Goal: Transaction & Acquisition: Obtain resource

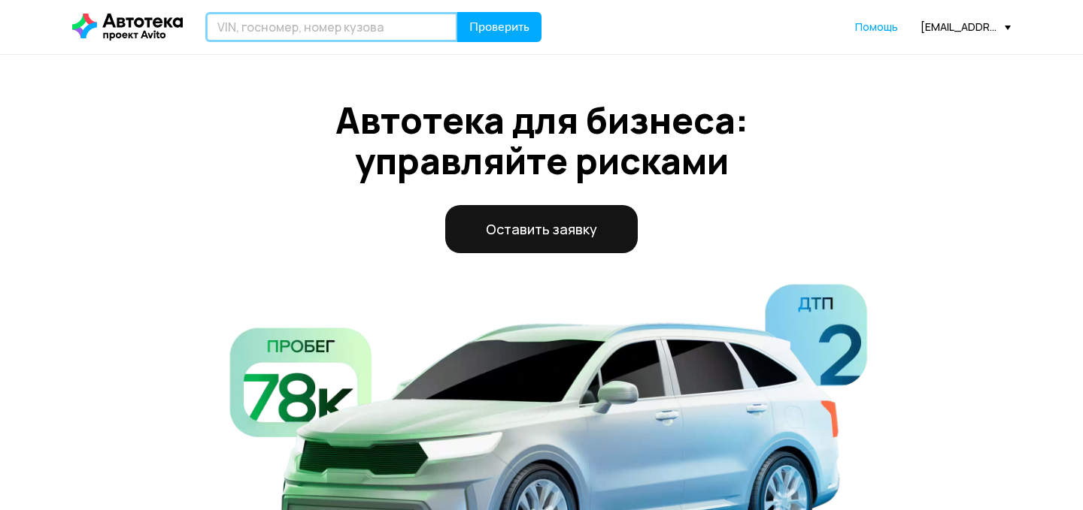
click at [287, 27] on input "text" at bounding box center [331, 27] width 253 height 30
paste input "[US_VEHICLE_IDENTIFICATION_NUMBER]"
type input "[US_VEHICLE_IDENTIFICATION_NUMBER]"
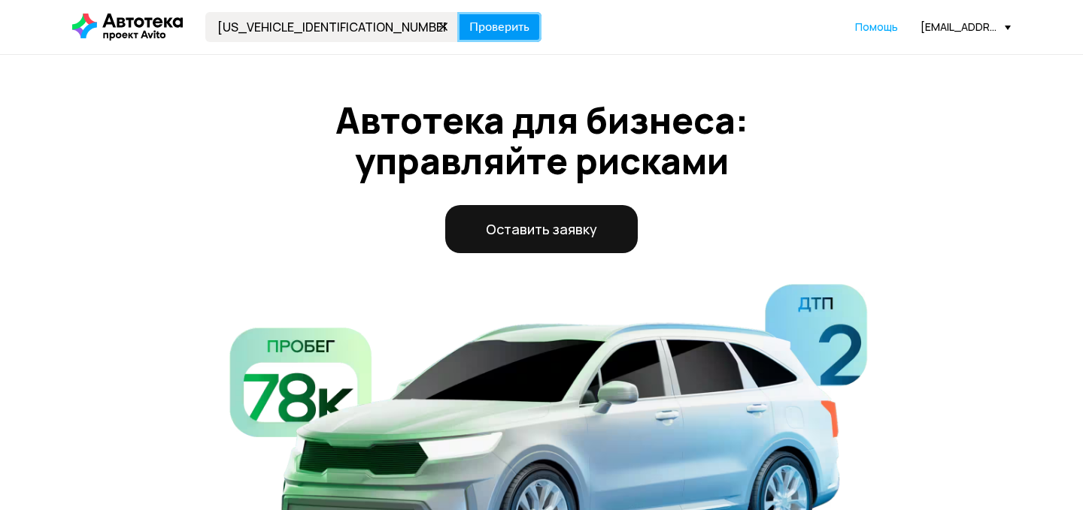
click at [496, 36] on button "Проверить" at bounding box center [499, 27] width 84 height 30
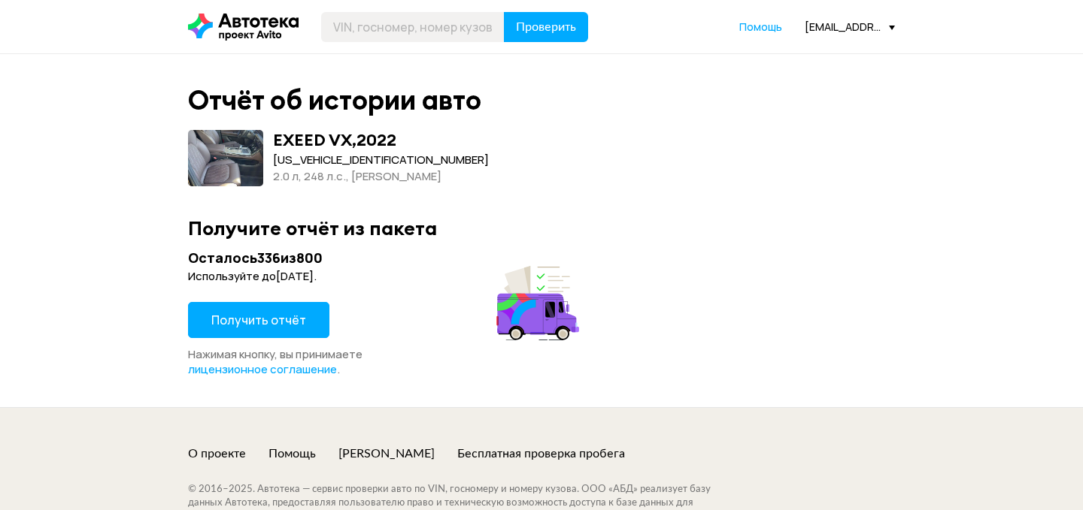
click at [269, 323] on span "Получить отчёт" at bounding box center [258, 320] width 95 height 17
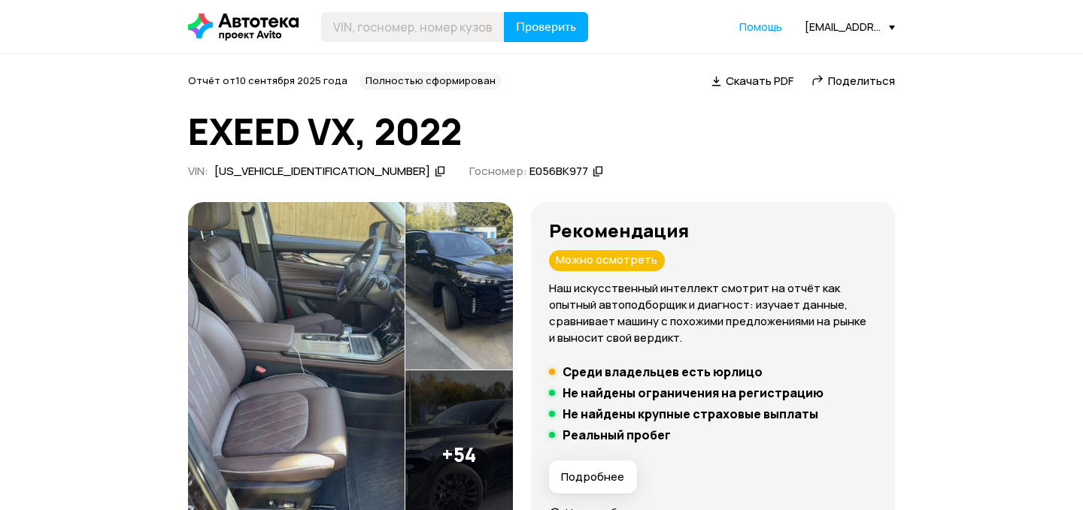
click at [865, 77] on span "Поделиться" at bounding box center [861, 81] width 67 height 16
click at [356, 34] on input "text" at bounding box center [412, 27] width 183 height 30
paste input "[US_VEHICLE_IDENTIFICATION_NUMBER]"
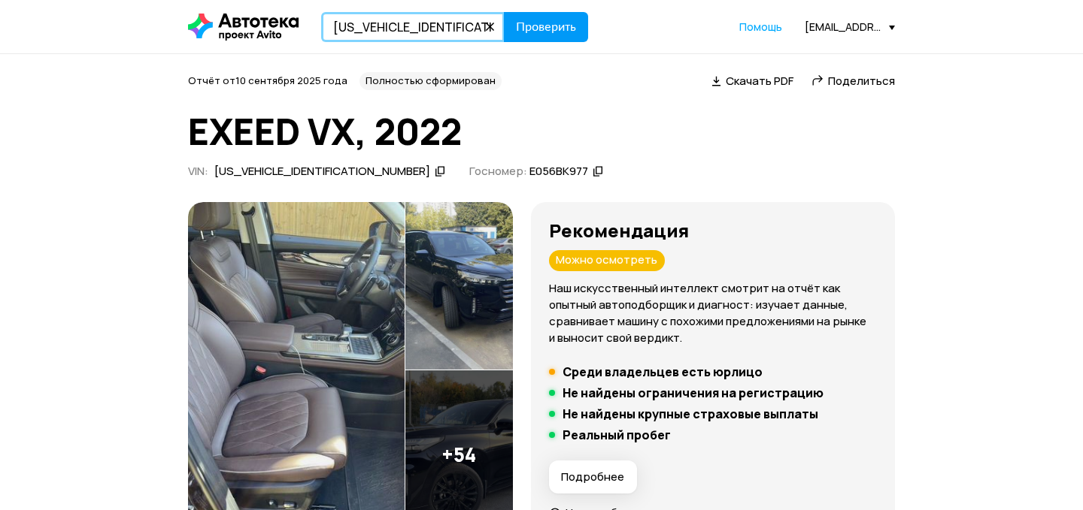
type input "[US_VEHICLE_IDENTIFICATION_NUMBER]"
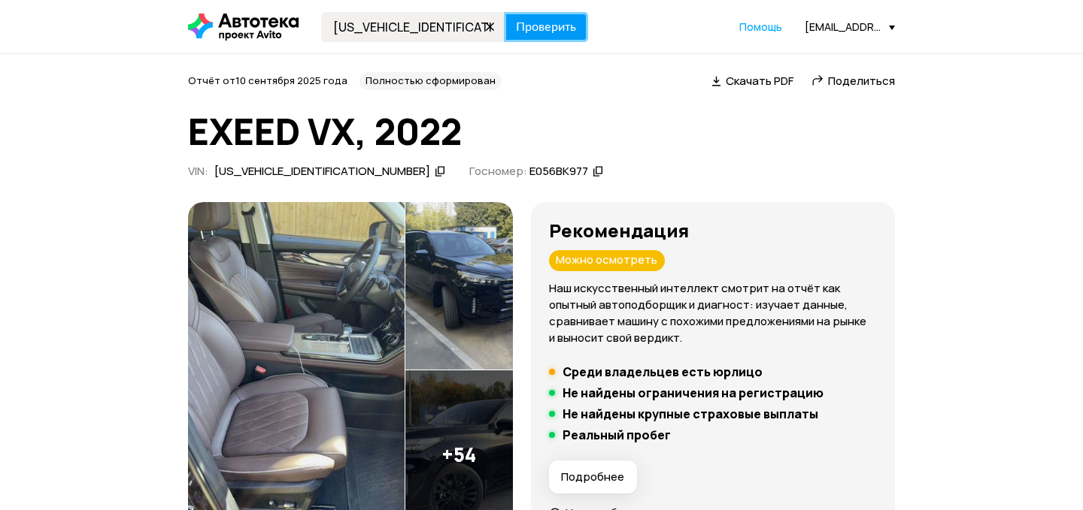
click at [525, 27] on span "Проверить" at bounding box center [546, 27] width 60 height 12
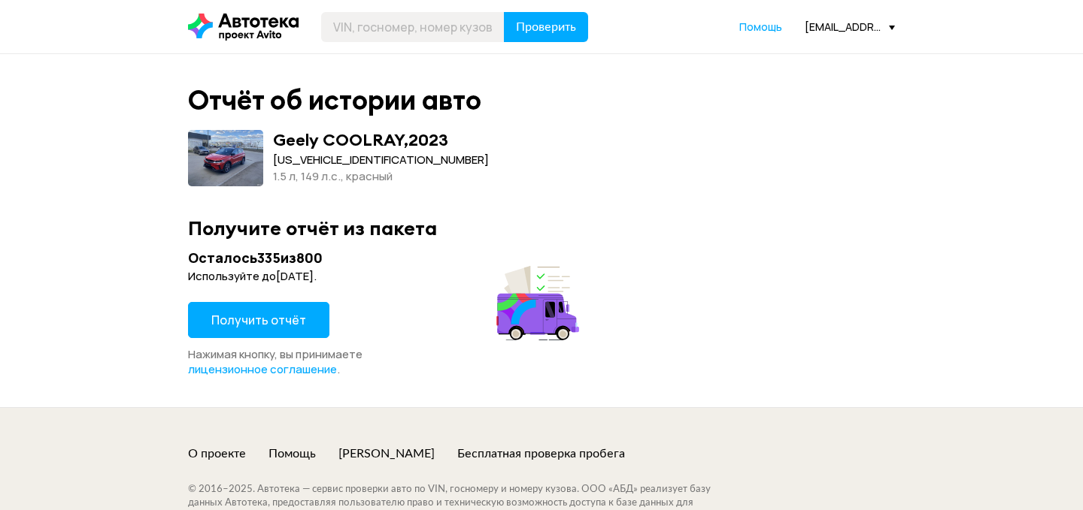
click at [244, 327] on span "Получить отчёт" at bounding box center [258, 320] width 95 height 17
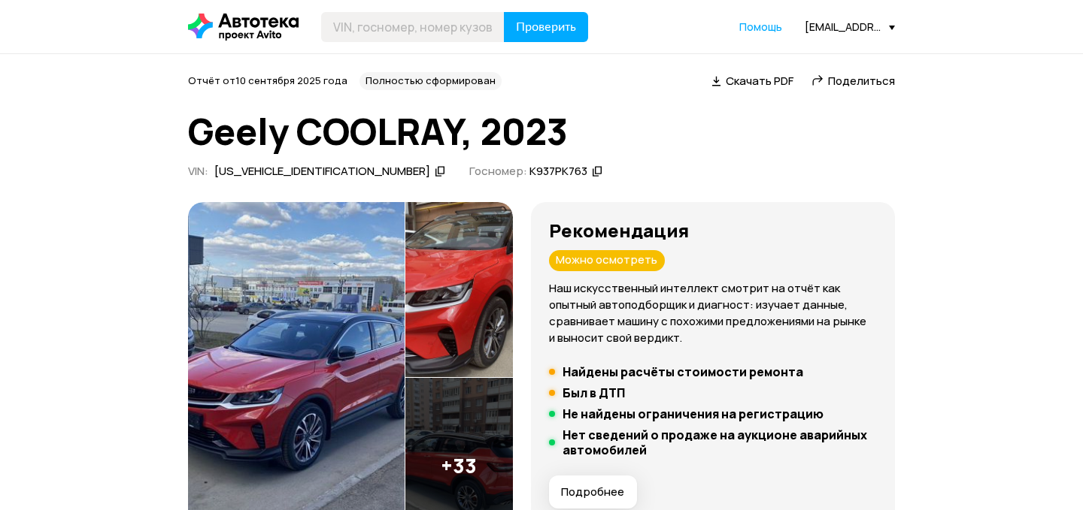
click at [863, 85] on span "Поделиться" at bounding box center [861, 81] width 67 height 16
click at [398, 29] on input "text" at bounding box center [412, 27] width 183 height 30
paste input "[US_VEHICLE_IDENTIFICATION_NUMBER]"
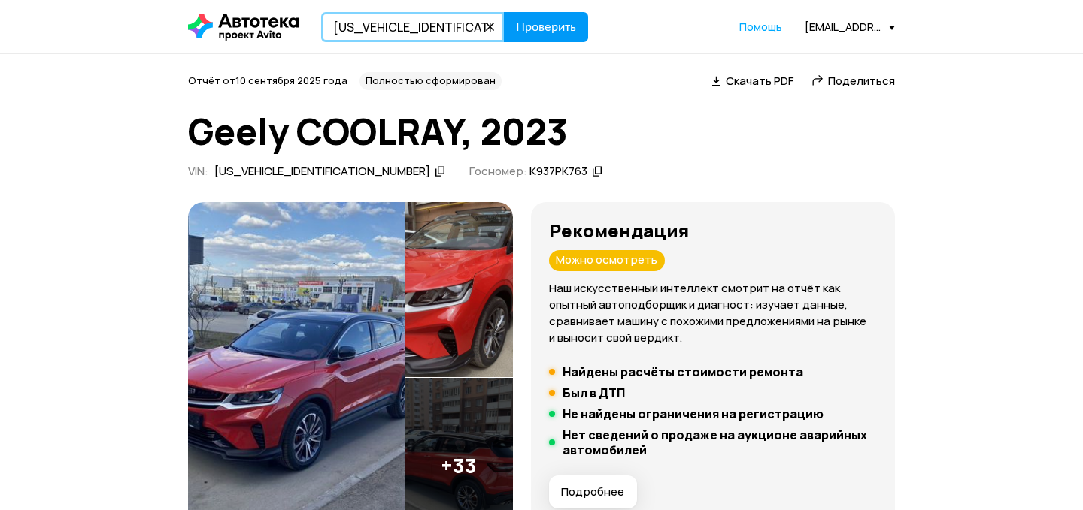
type input "[US_VEHICLE_IDENTIFICATION_NUMBER]"
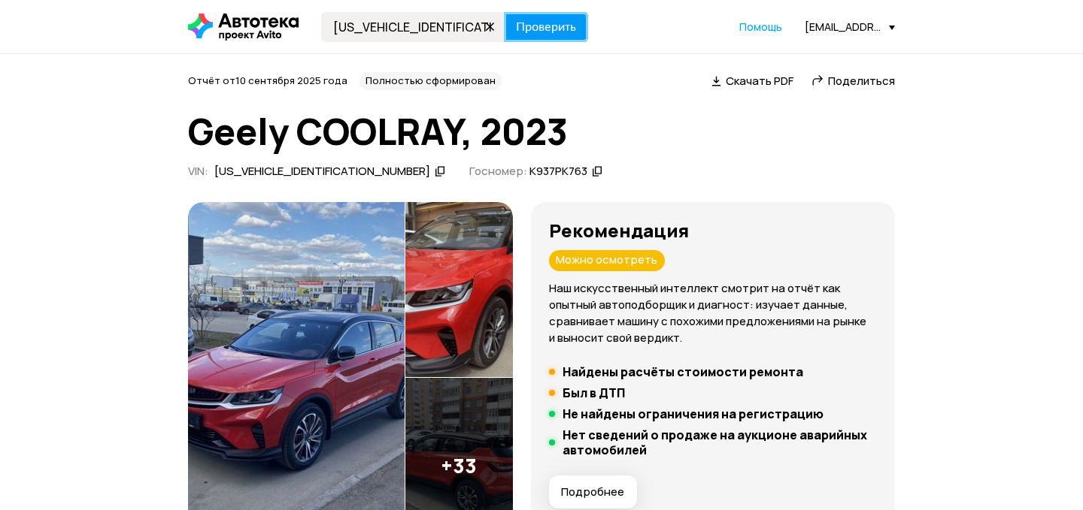
click at [550, 28] on span "Проверить" at bounding box center [546, 27] width 60 height 12
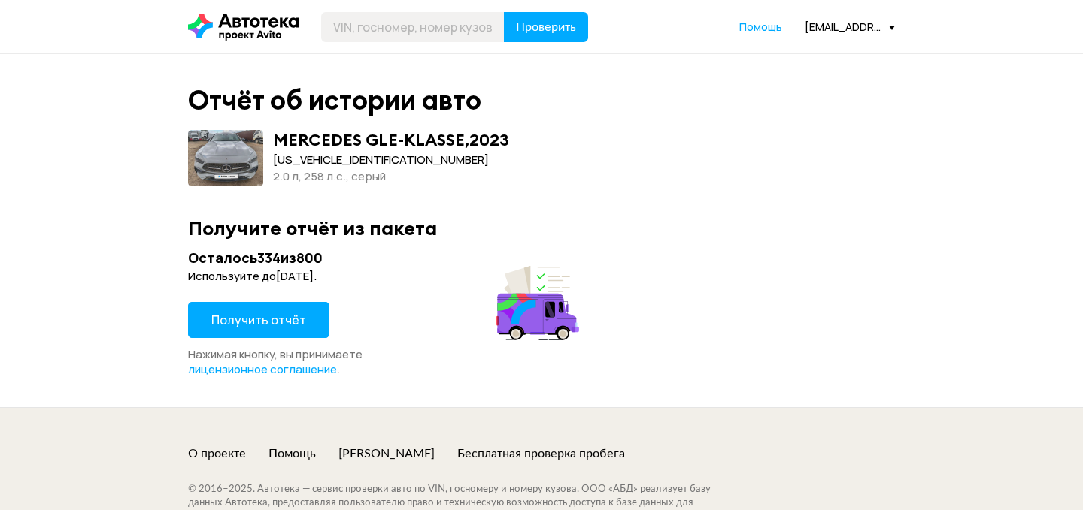
click at [268, 317] on span "Получить отчёт" at bounding box center [258, 320] width 95 height 17
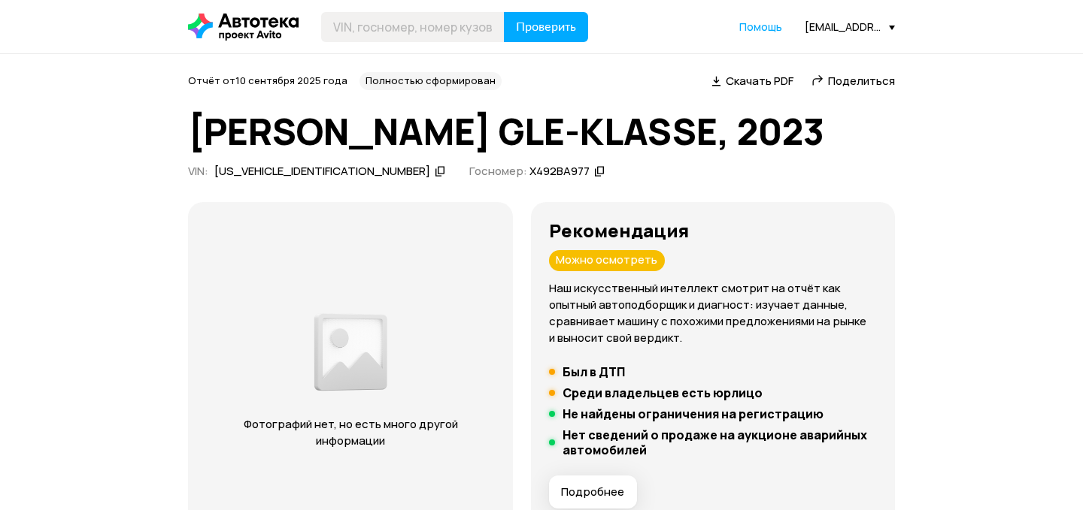
click at [875, 82] on span "Поделиться" at bounding box center [861, 81] width 67 height 16
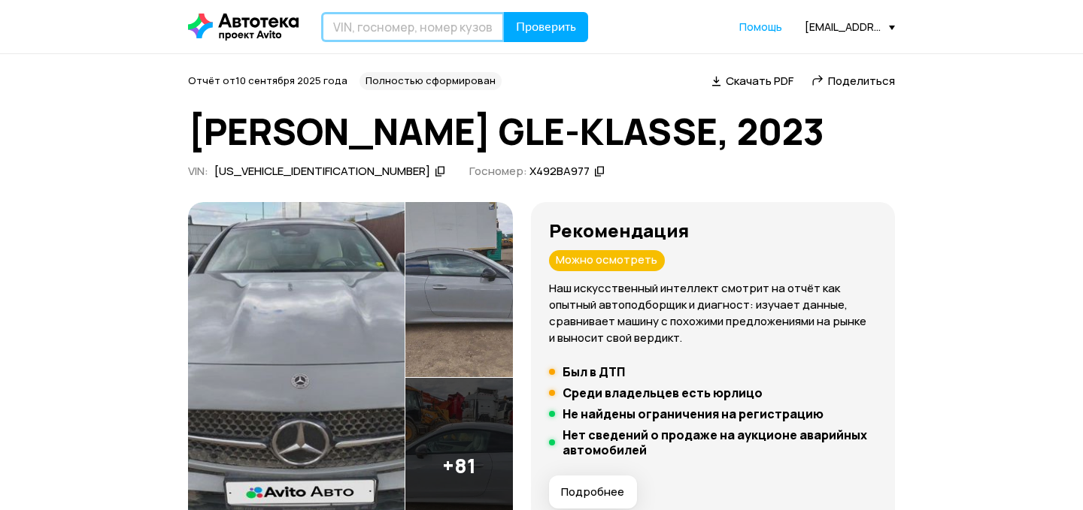
click at [392, 23] on input "text" at bounding box center [412, 27] width 183 height 30
paste input "[US_VEHICLE_IDENTIFICATION_NUMBER]"
type input "[US_VEHICLE_IDENTIFICATION_NUMBER]"
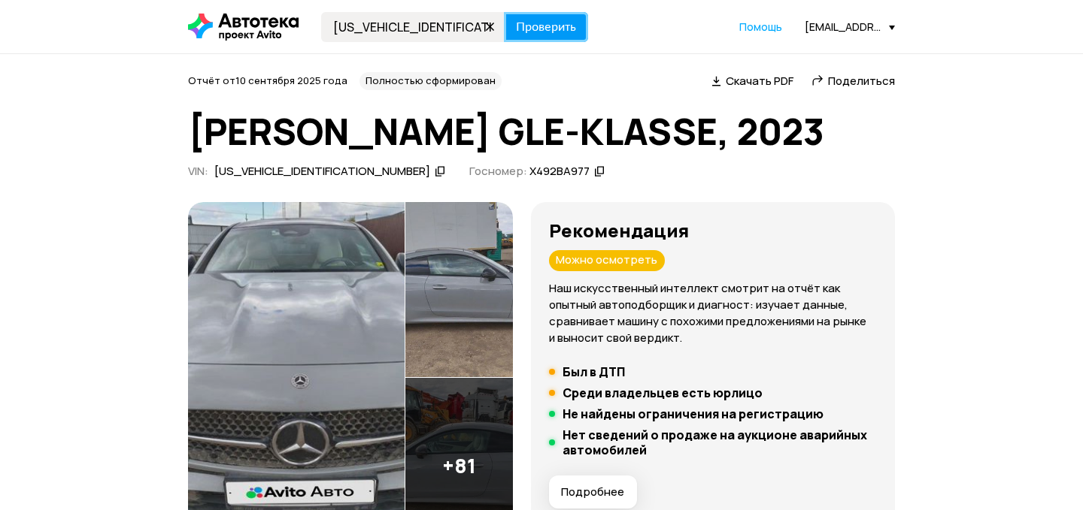
click at [533, 29] on span "Проверить" at bounding box center [546, 27] width 60 height 12
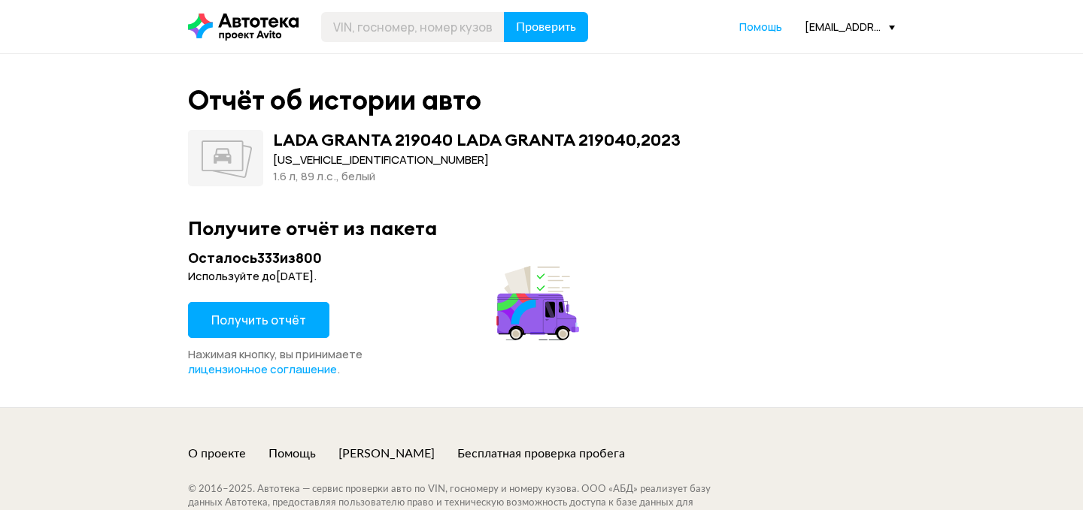
click at [279, 313] on span "Получить отчёт" at bounding box center [258, 320] width 95 height 17
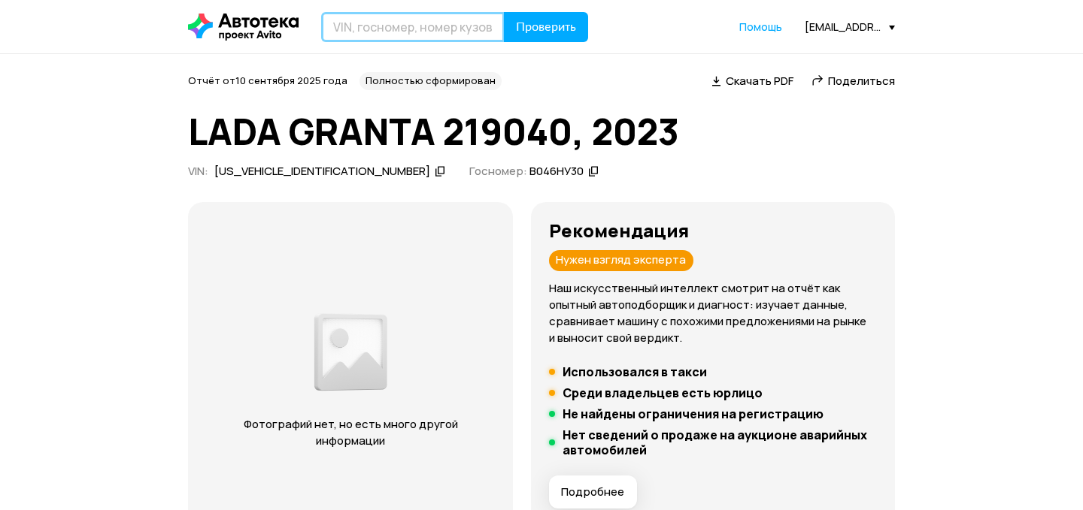
click at [350, 29] on input "text" at bounding box center [412, 27] width 183 height 30
paste input "[US_VEHICLE_IDENTIFICATION_NUMBER]"
type input "[US_VEHICLE_IDENTIFICATION_NUMBER]"
click at [504, 12] on button "Проверить" at bounding box center [546, 27] width 84 height 30
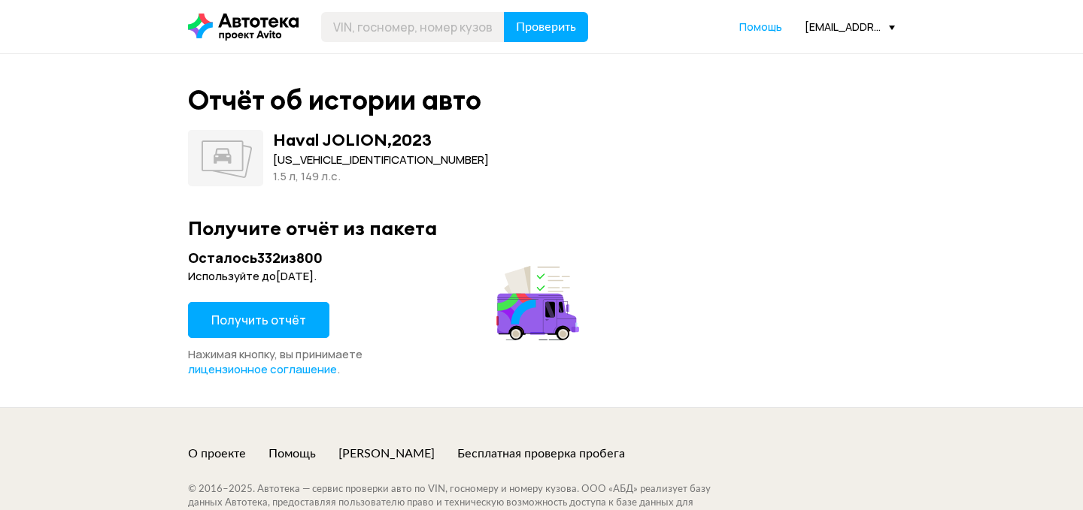
click at [280, 326] on span "Получить отчёт" at bounding box center [258, 320] width 95 height 17
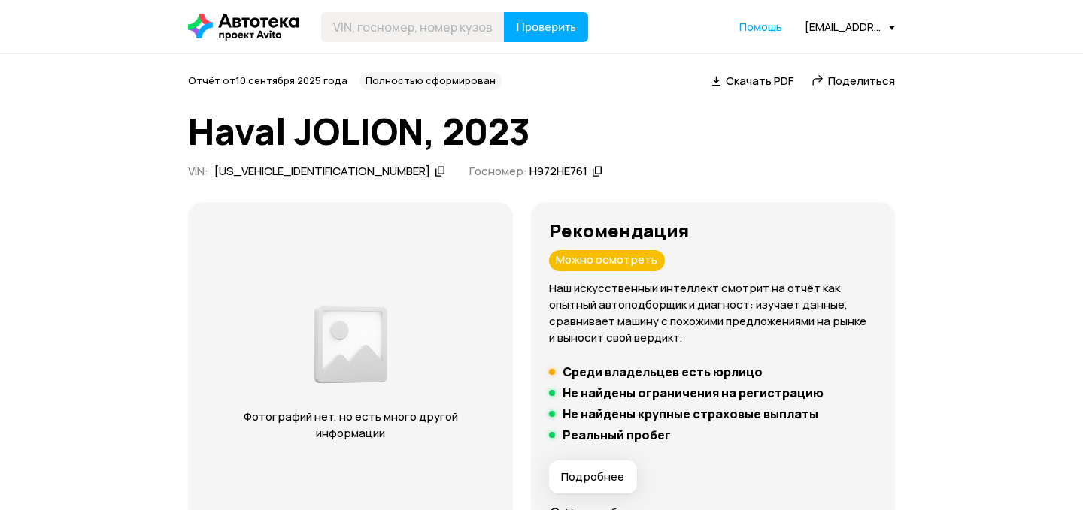
click at [868, 82] on span "Поделиться" at bounding box center [861, 81] width 67 height 16
click at [374, 27] on input "text" at bounding box center [412, 27] width 183 height 30
paste input "[US_VEHICLE_IDENTIFICATION_NUMBER]"
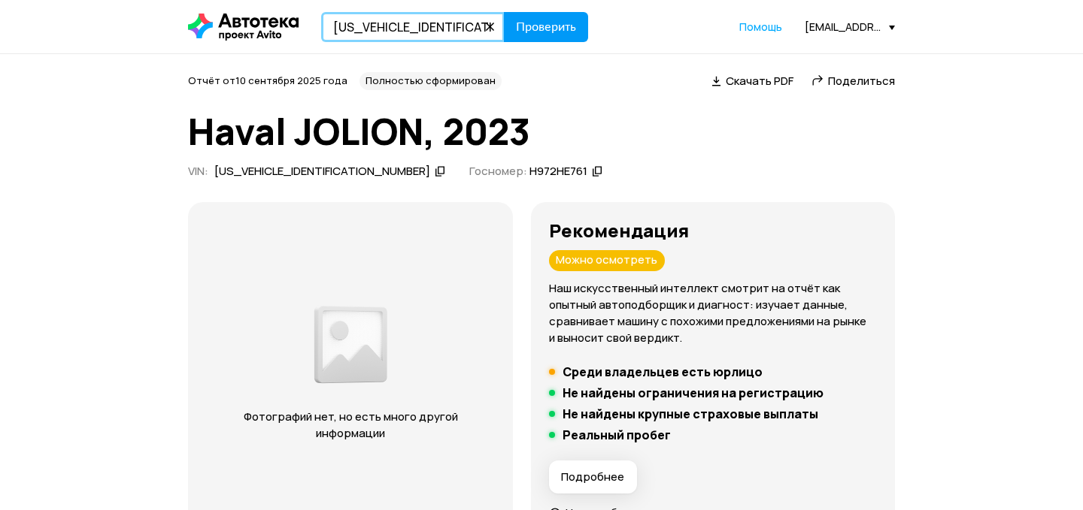
type input "[US_VEHICLE_IDENTIFICATION_NUMBER]"
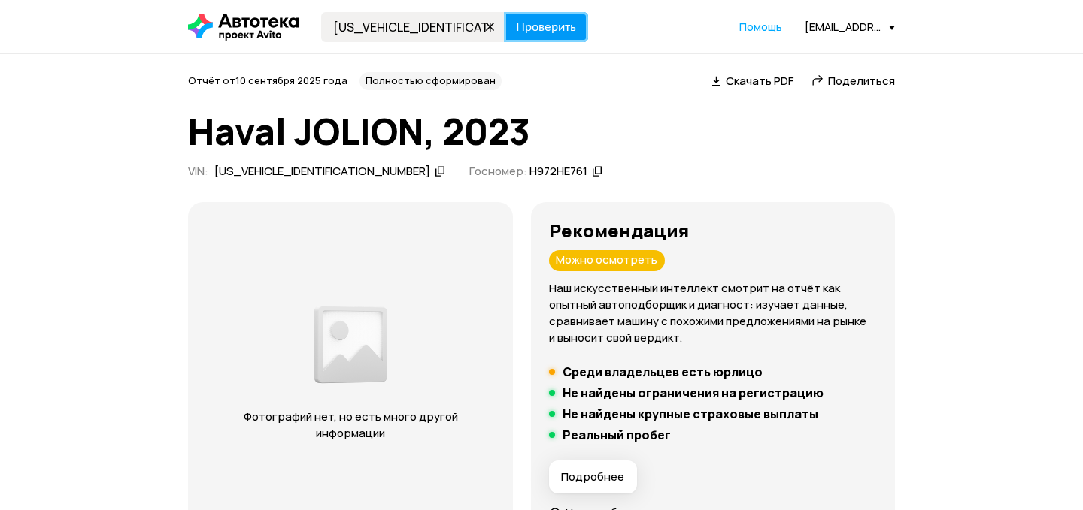
click at [542, 32] on span "Проверить" at bounding box center [546, 27] width 60 height 12
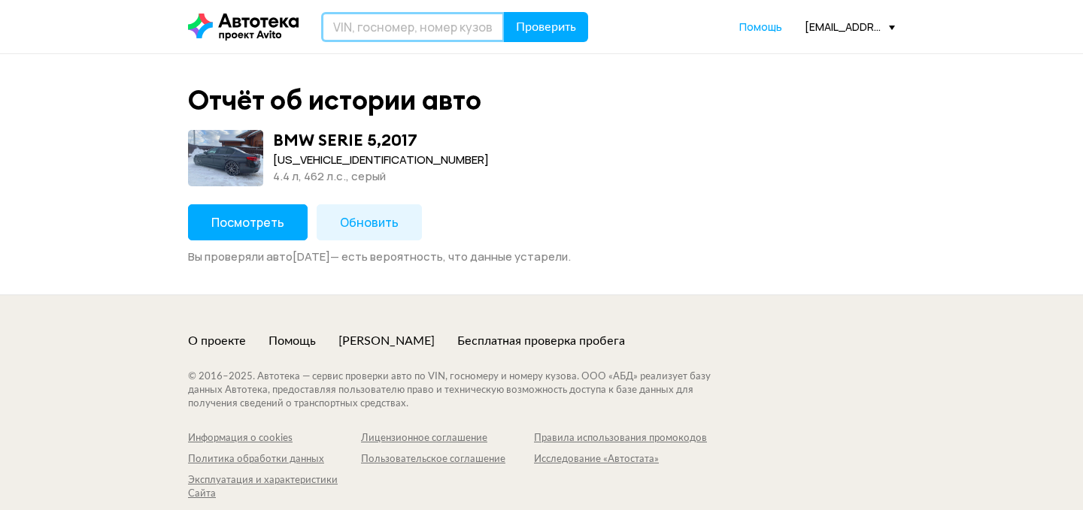
click at [380, 21] on input "text" at bounding box center [412, 27] width 183 height 30
paste input "[US_VEHICLE_IDENTIFICATION_NUMBER]"
type input "[US_VEHICLE_IDENTIFICATION_NUMBER]"
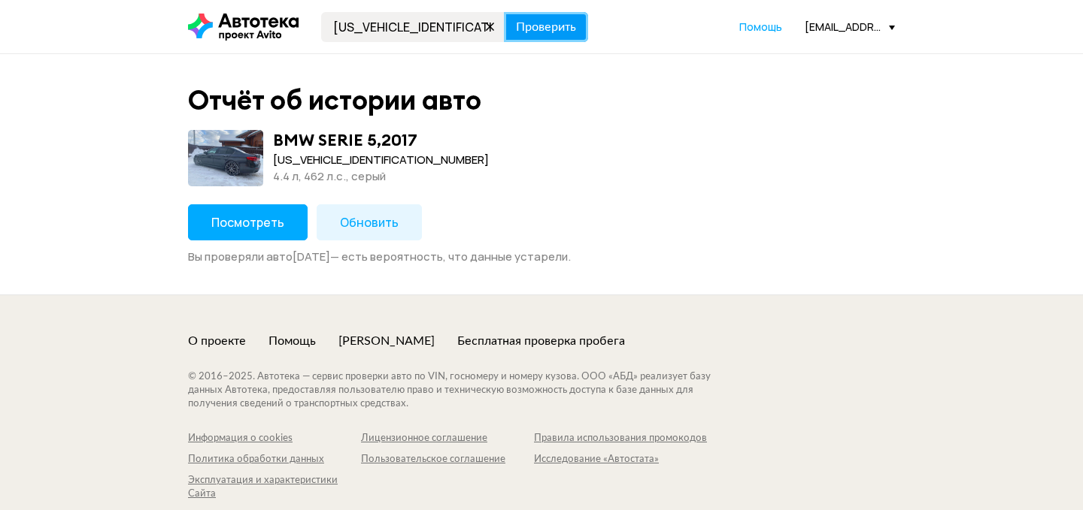
click at [544, 27] on span "Проверить" at bounding box center [546, 27] width 60 height 12
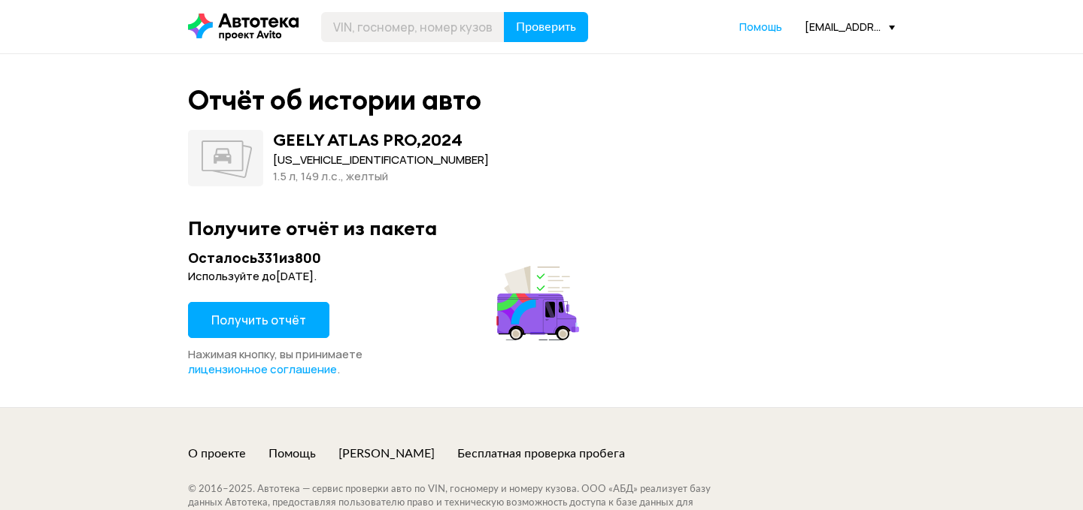
click at [283, 326] on span "Получить отчёт" at bounding box center [258, 320] width 95 height 17
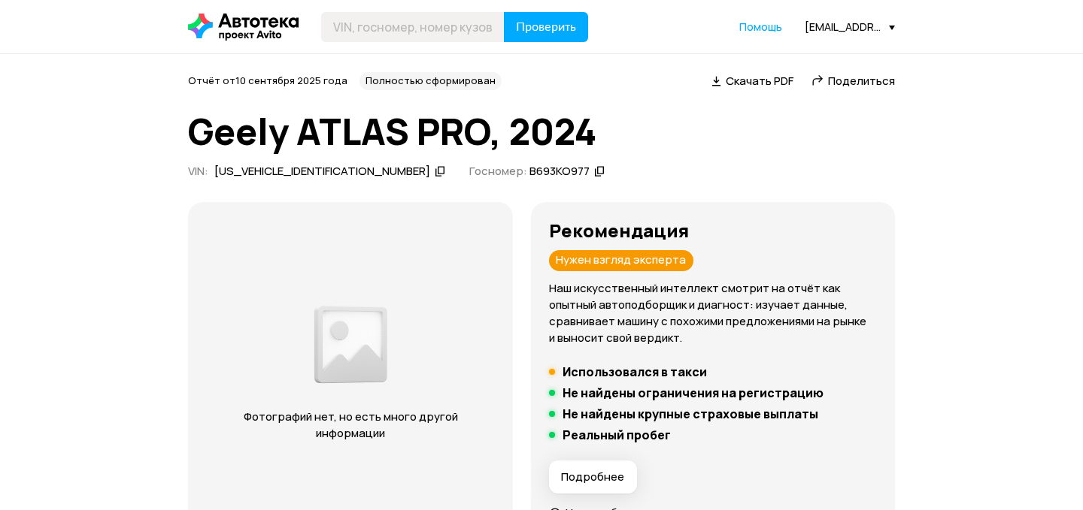
click at [871, 77] on span "Поделиться" at bounding box center [861, 81] width 67 height 16
click at [864, 81] on span "Поделиться" at bounding box center [861, 81] width 67 height 16
